Goal: Download file/media

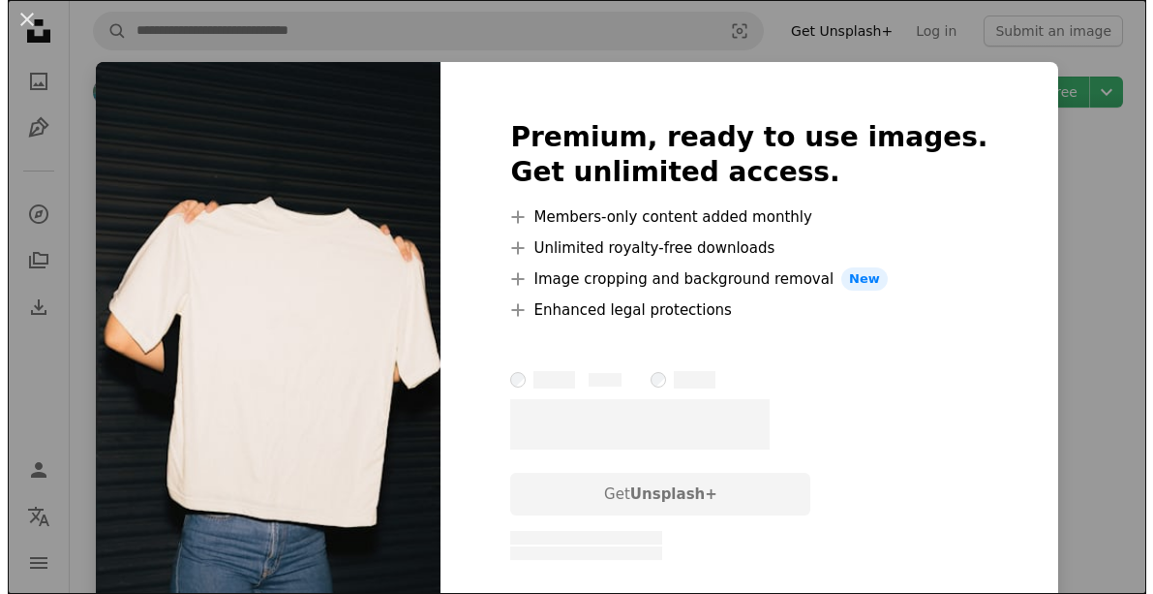
scroll to position [2130, 0]
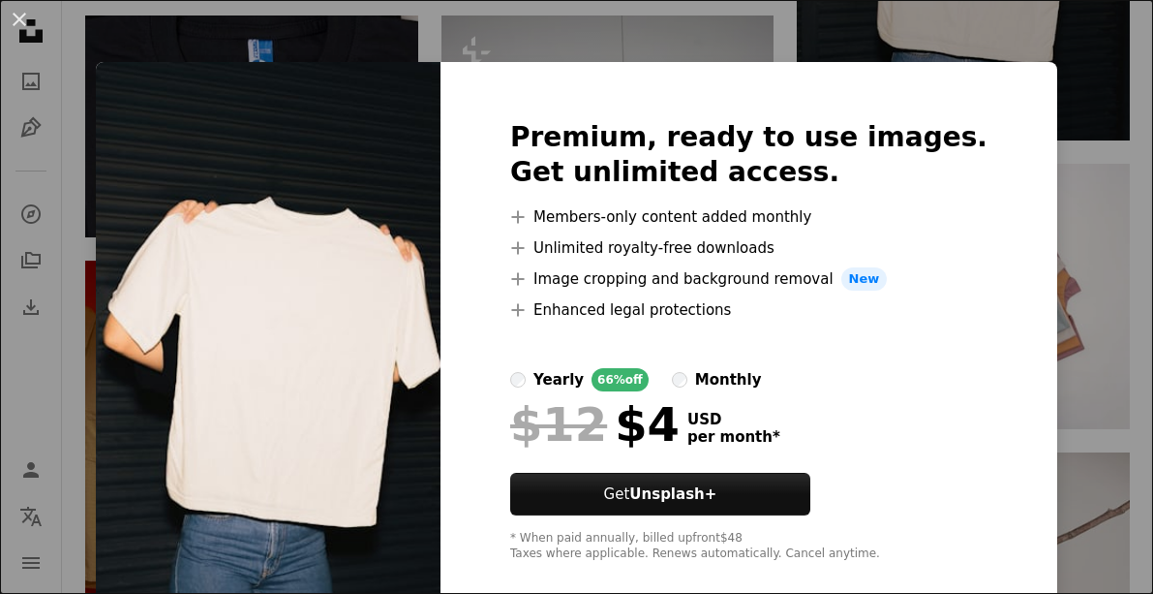
click at [292, 281] on img at bounding box center [268, 341] width 345 height 558
click at [1050, 51] on div "An X shape Premium, ready to use images. Get unlimited access. A plus sign Memb…" at bounding box center [576, 297] width 1153 height 594
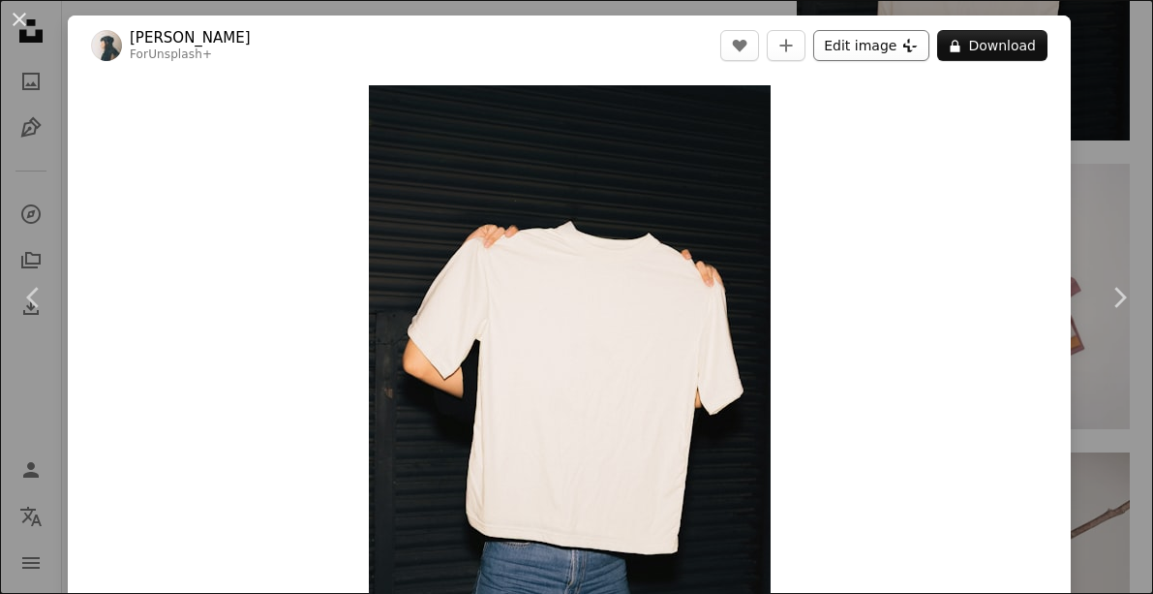
click at [848, 49] on button "Edit image Plus sign for Unsplash+" at bounding box center [871, 45] width 116 height 31
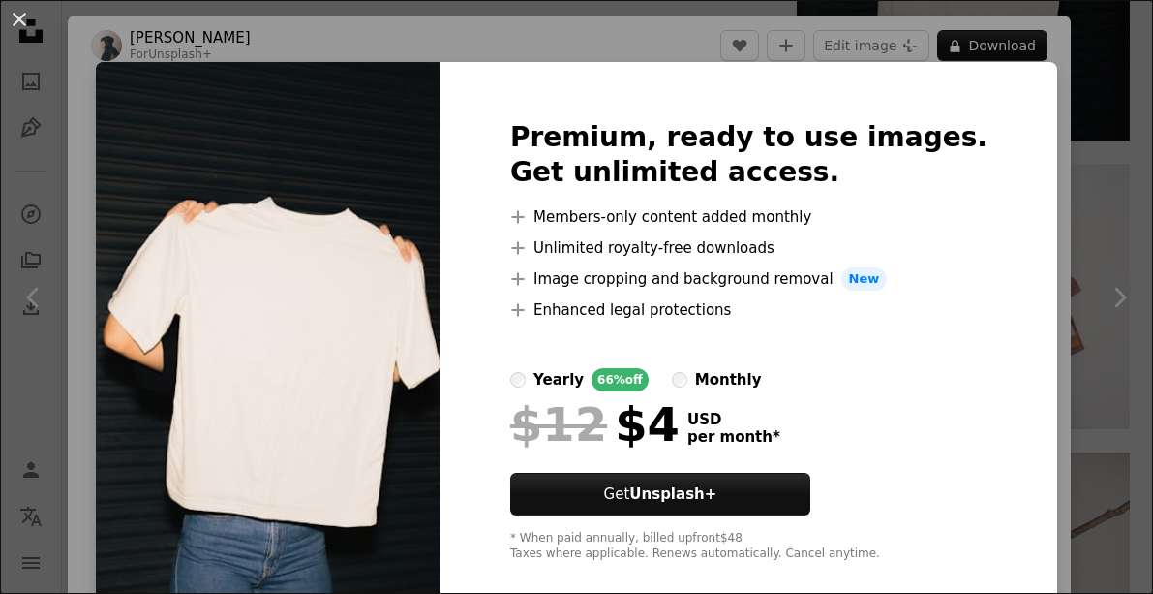
click at [1028, 95] on div "An X shape Premium, ready to use images. Get unlimited access. A plus sign Memb…" at bounding box center [576, 297] width 1153 height 594
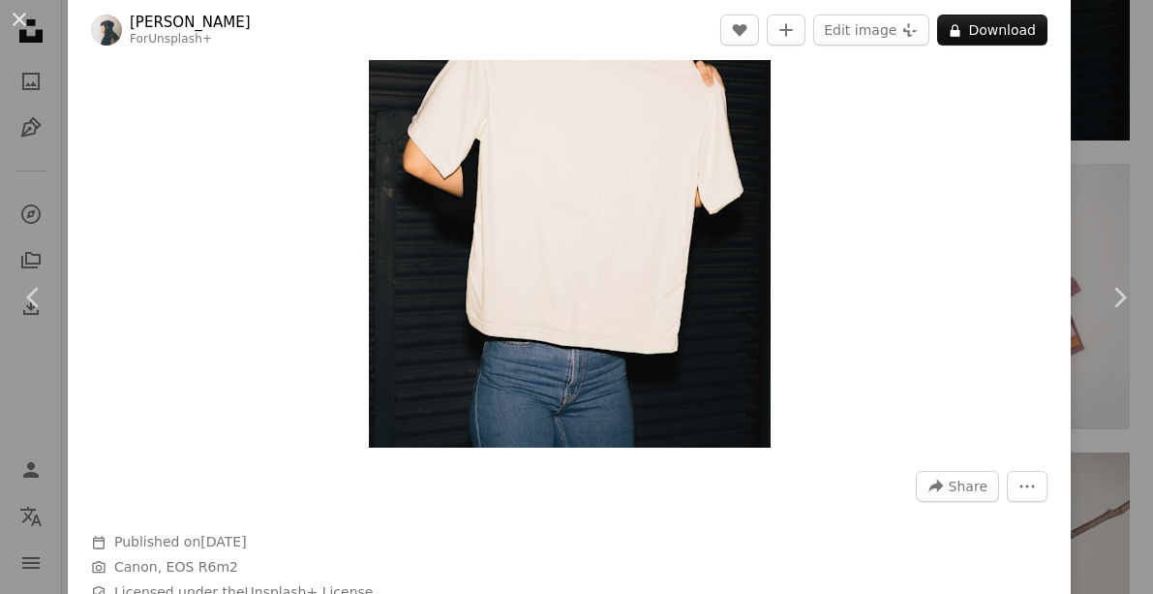
scroll to position [290, 0]
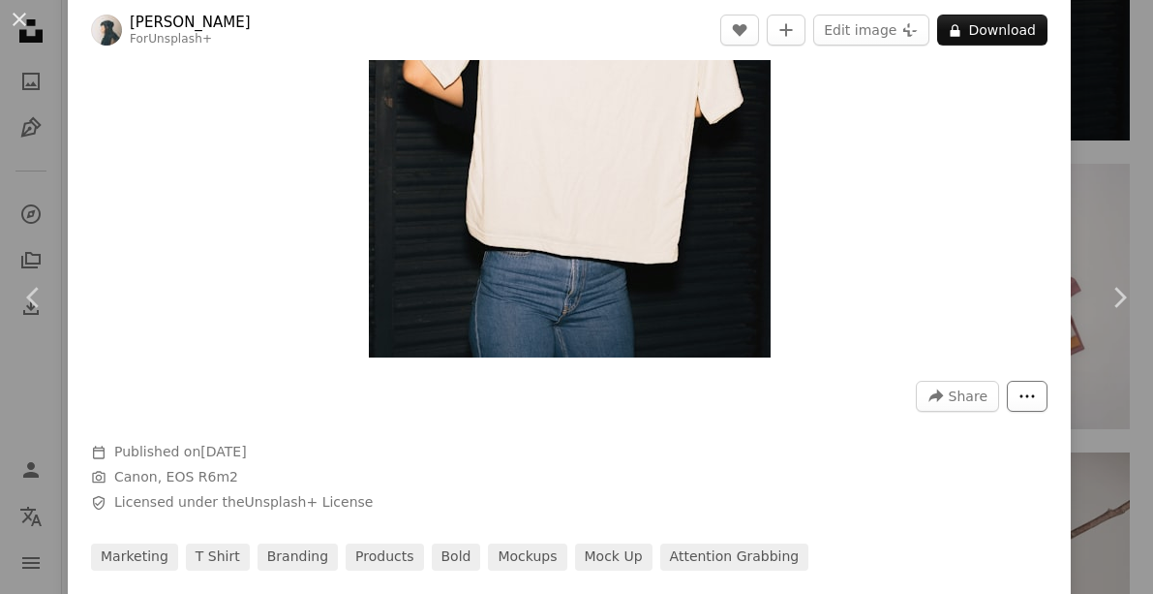
click at [1019, 387] on icon "More Actions" at bounding box center [1027, 395] width 17 height 17
drag, startPoint x: 881, startPoint y: 227, endPoint x: 819, endPoint y: 207, distance: 64.9
click at [689, 182] on img "Zoom in on this image" at bounding box center [570, 76] width 402 height 563
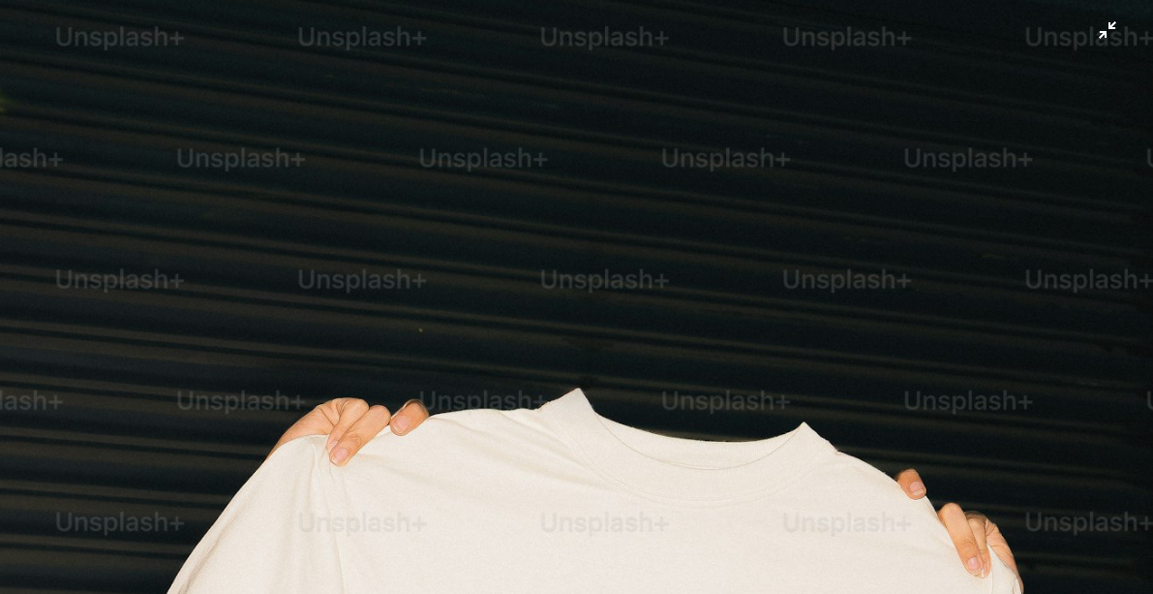
scroll to position [0, 0]
